Goal: Information Seeking & Learning: Find specific page/section

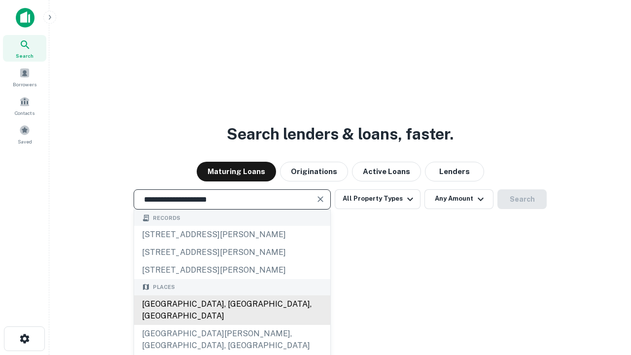
click at [232, 325] on div "[GEOGRAPHIC_DATA], [GEOGRAPHIC_DATA], [GEOGRAPHIC_DATA]" at bounding box center [232, 310] width 196 height 30
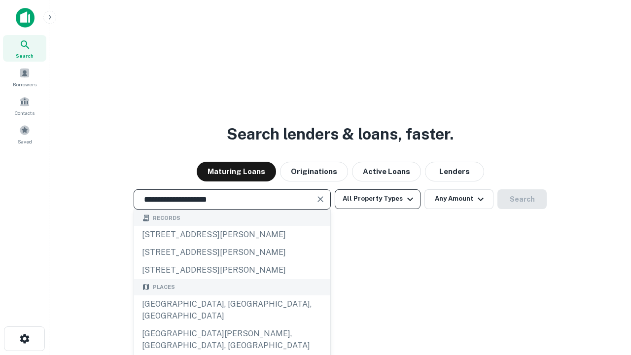
type input "**********"
click at [378, 199] on button "All Property Types" at bounding box center [378, 199] width 86 height 20
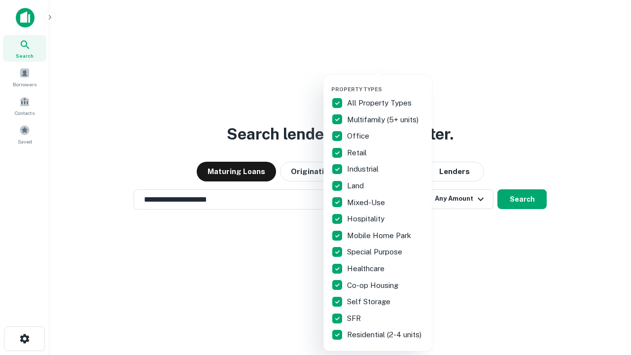
click at [386, 83] on button "button" at bounding box center [385, 83] width 109 height 0
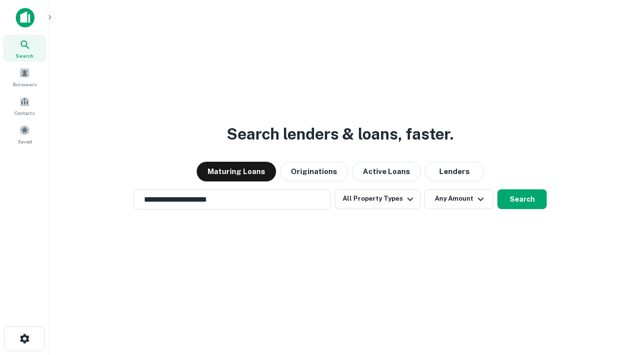
scroll to position [6, 119]
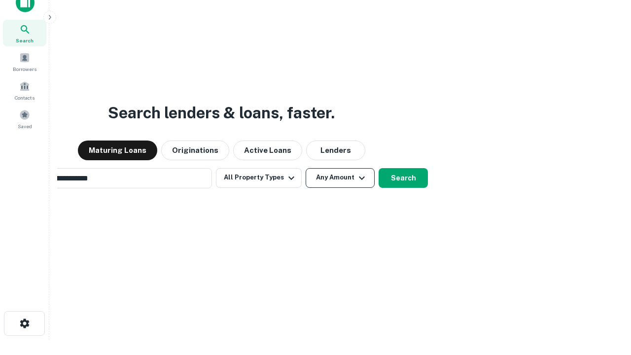
click at [306, 168] on button "Any Amount" at bounding box center [340, 178] width 69 height 20
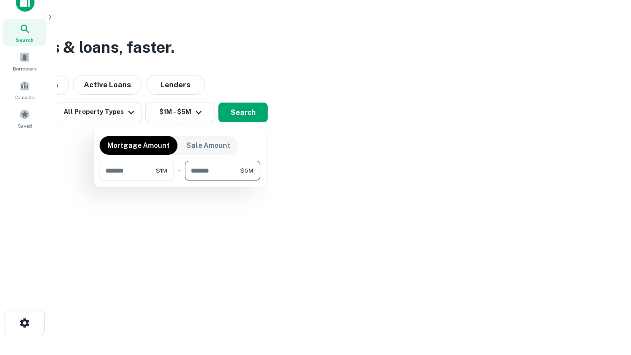
type input "*******"
click at [180, 181] on button "button" at bounding box center [180, 181] width 161 height 0
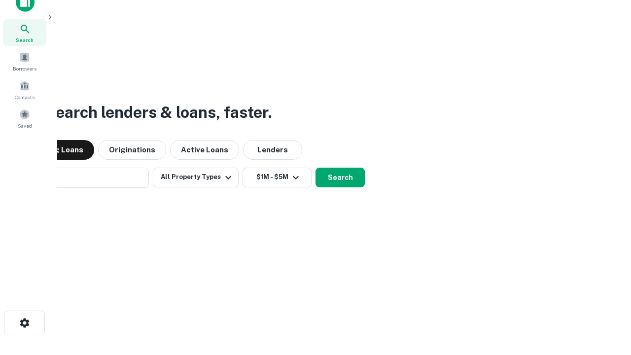
scroll to position [15, 0]
click at [316, 168] on button "Search" at bounding box center [340, 178] width 49 height 20
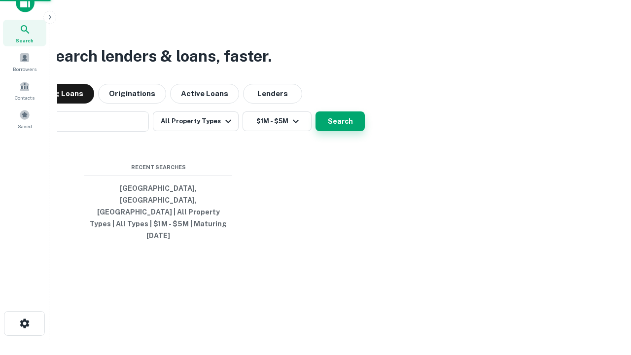
scroll to position [16, 0]
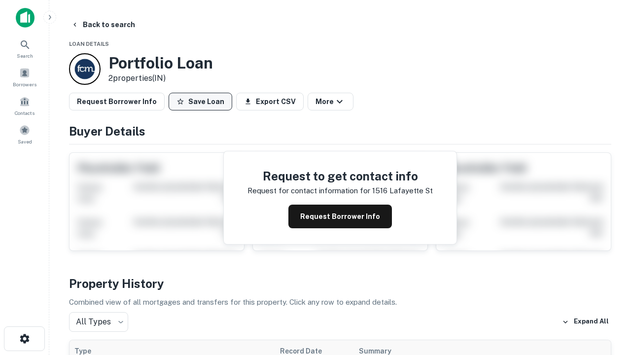
click at [200, 102] on button "Save Loan" at bounding box center [201, 102] width 64 height 18
click at [203, 102] on button "Save Loan" at bounding box center [201, 102] width 64 height 18
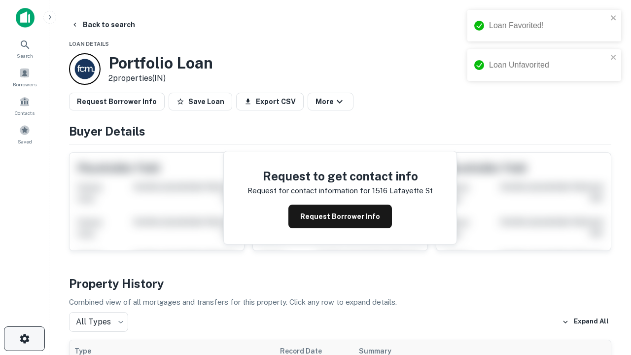
click at [24, 339] on icon "button" at bounding box center [25, 339] width 12 height 12
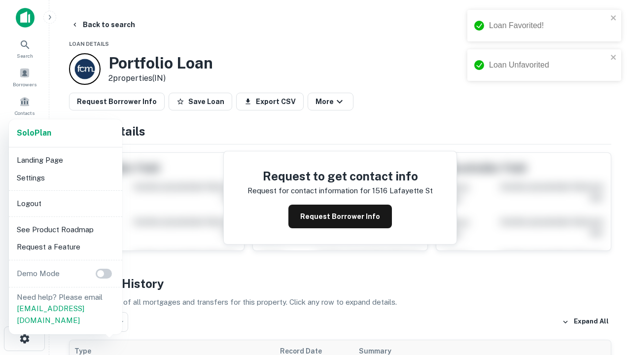
click at [65, 203] on li "Logout" at bounding box center [66, 204] width 106 height 18
